Goal: Task Accomplishment & Management: Use online tool/utility

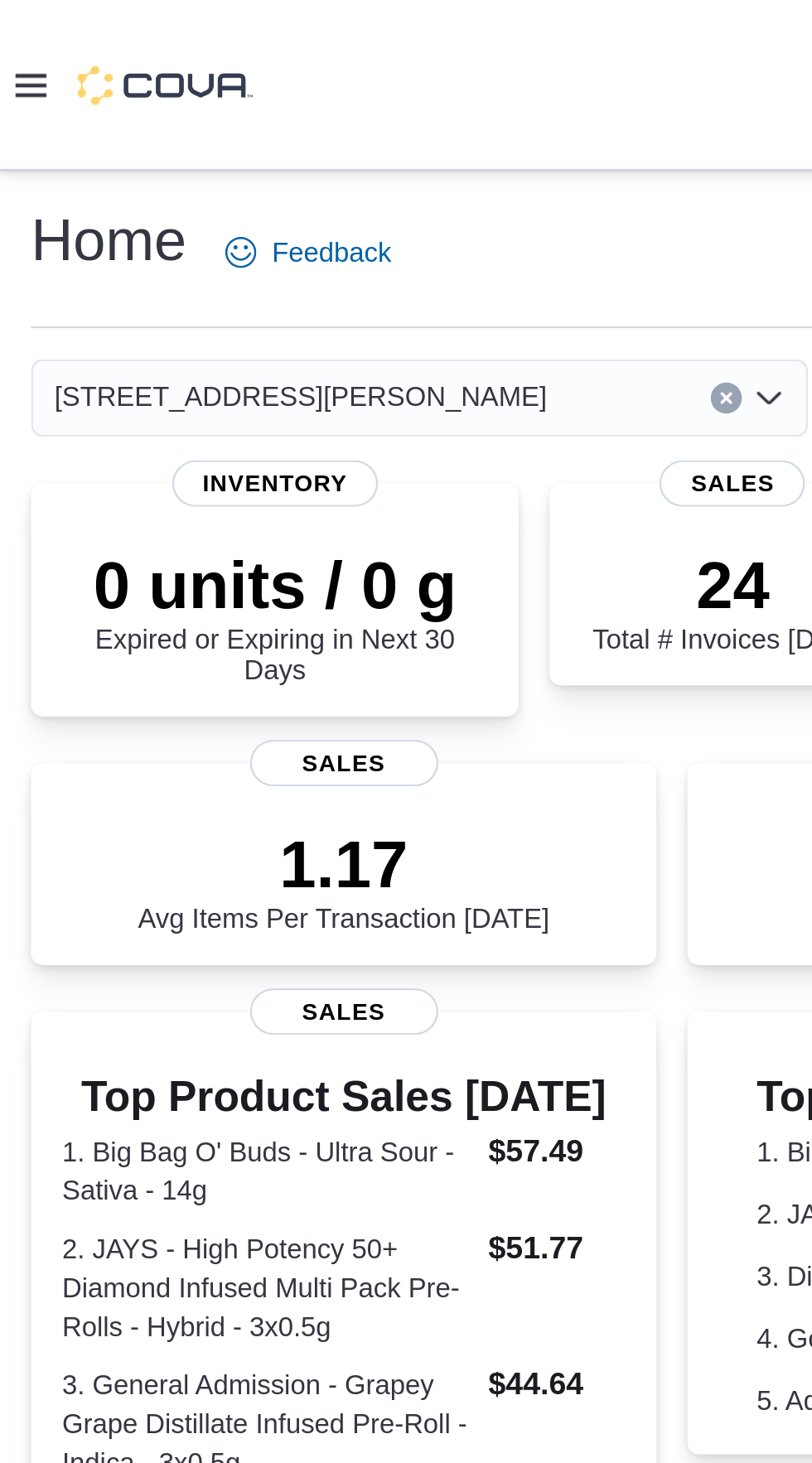
click at [17, 39] on icon at bounding box center [13, 37] width 13 height 10
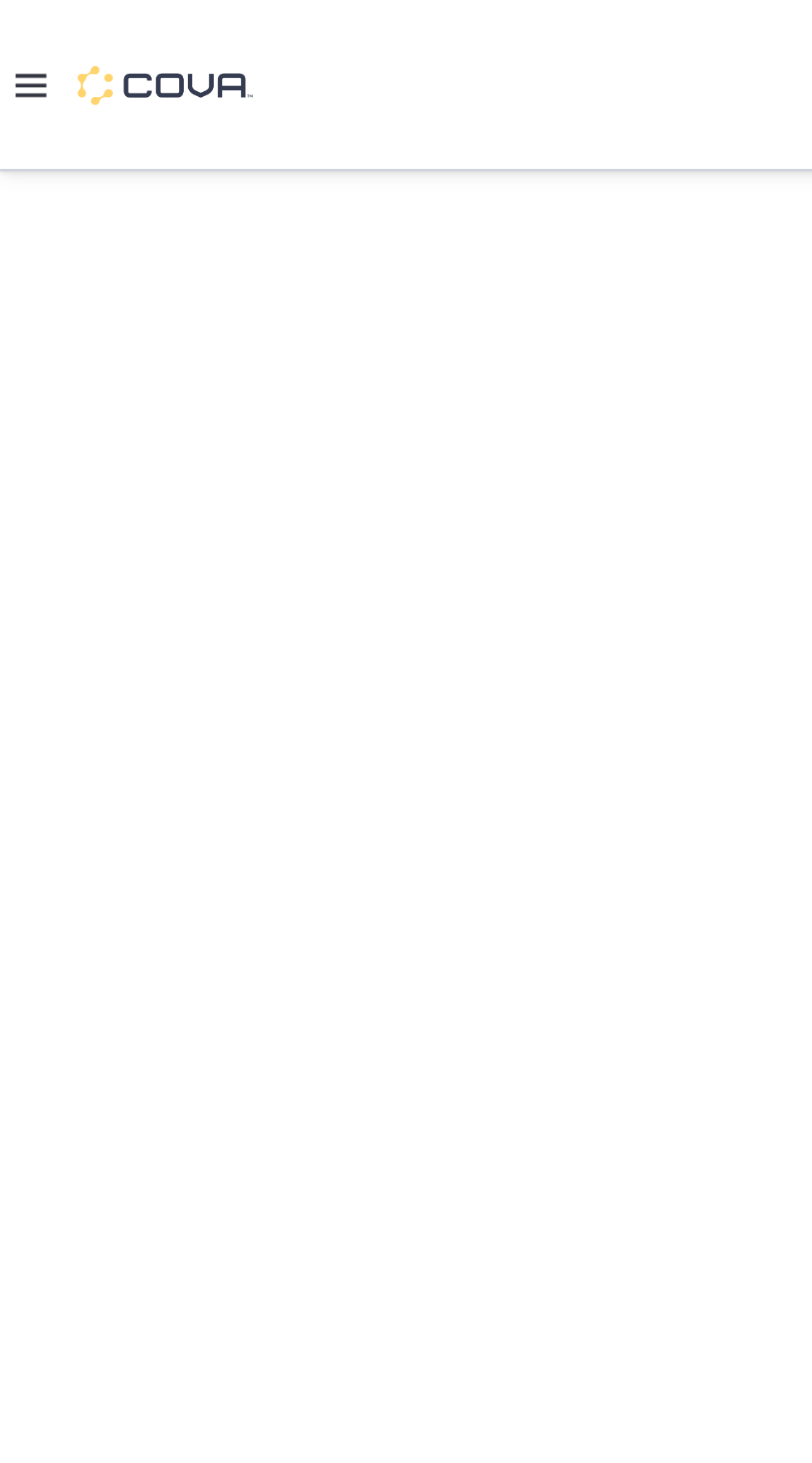
click at [36, 525] on div at bounding box center [406, 731] width 812 height 1317
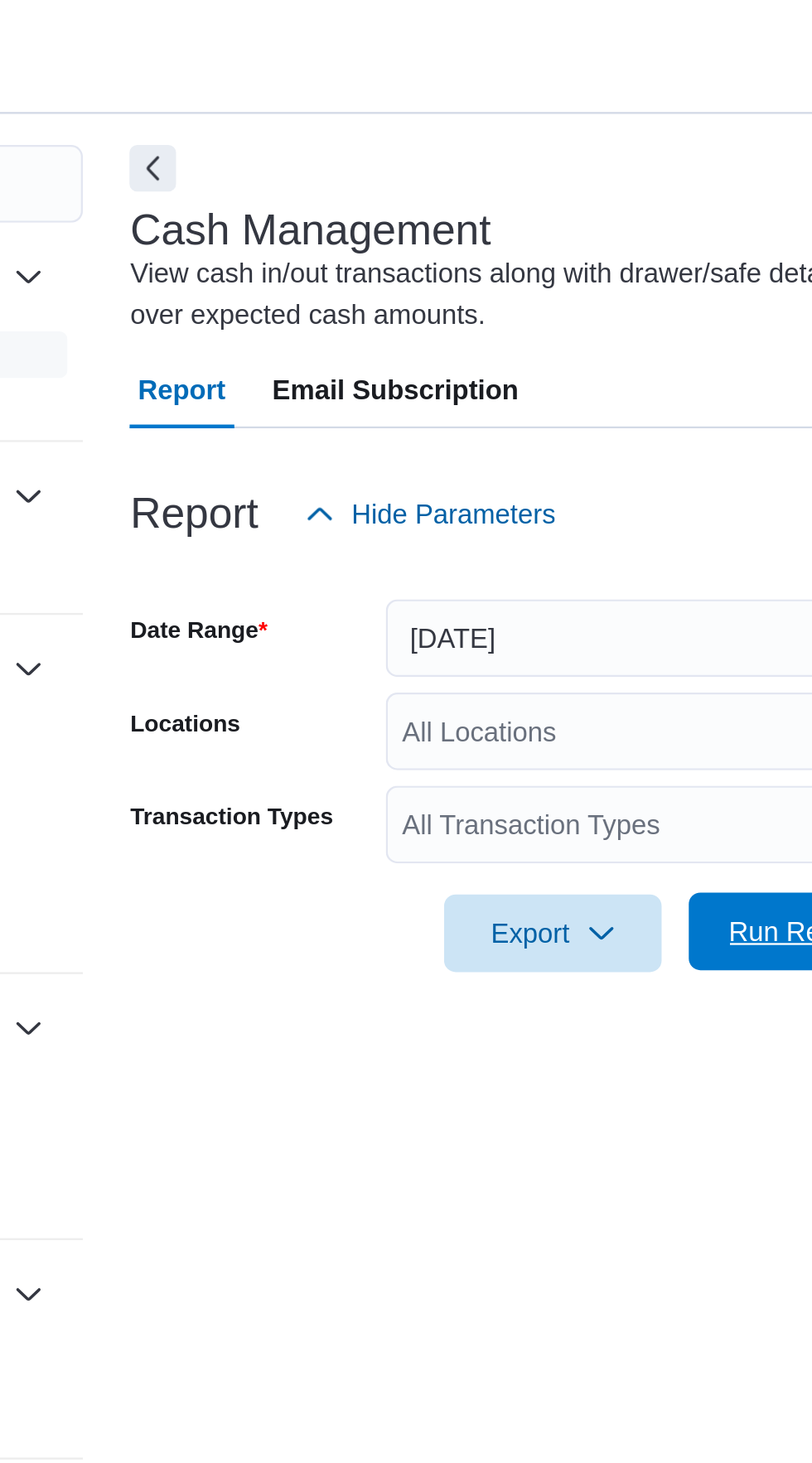
click at [494, 498] on button "Run Report" at bounding box center [537, 488] width 93 height 33
